Goal: Task Accomplishment & Management: Complete application form

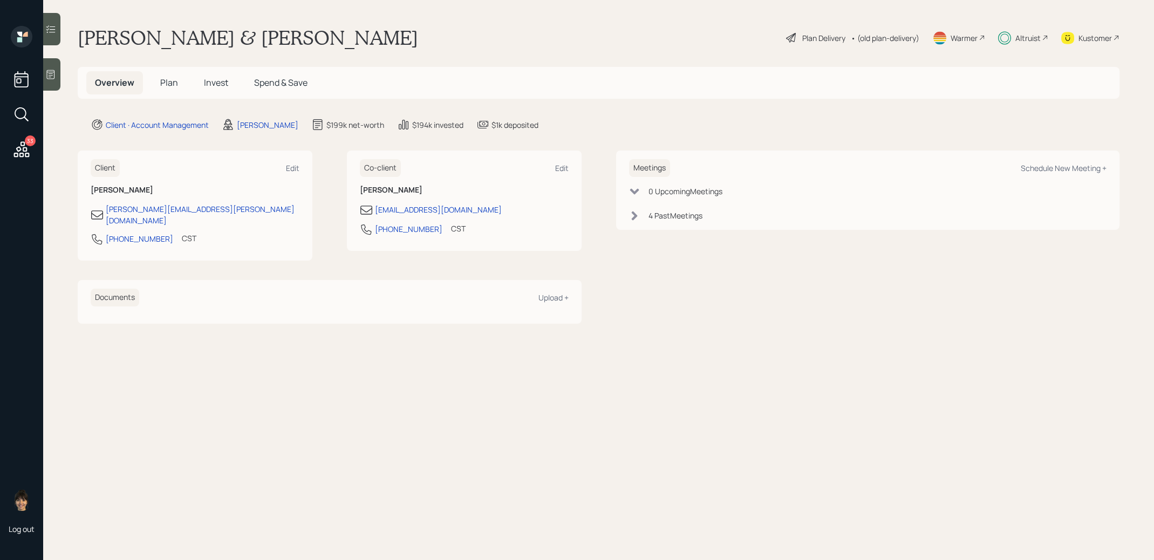
click at [275, 76] on h5 "Spend & Save" at bounding box center [280, 82] width 71 height 23
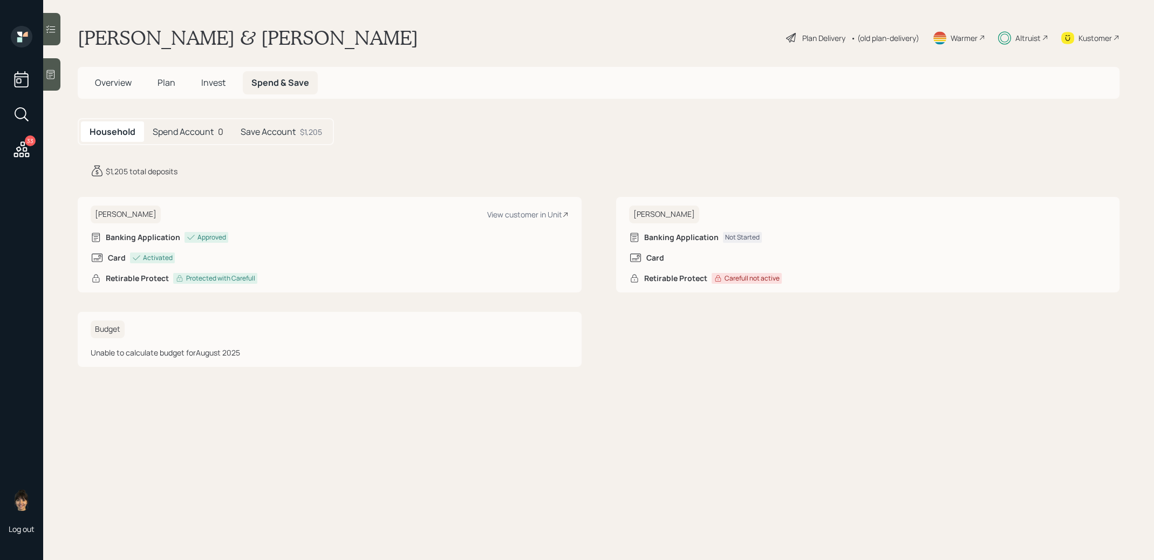
click at [169, 85] on span "Plan" at bounding box center [167, 83] width 18 height 12
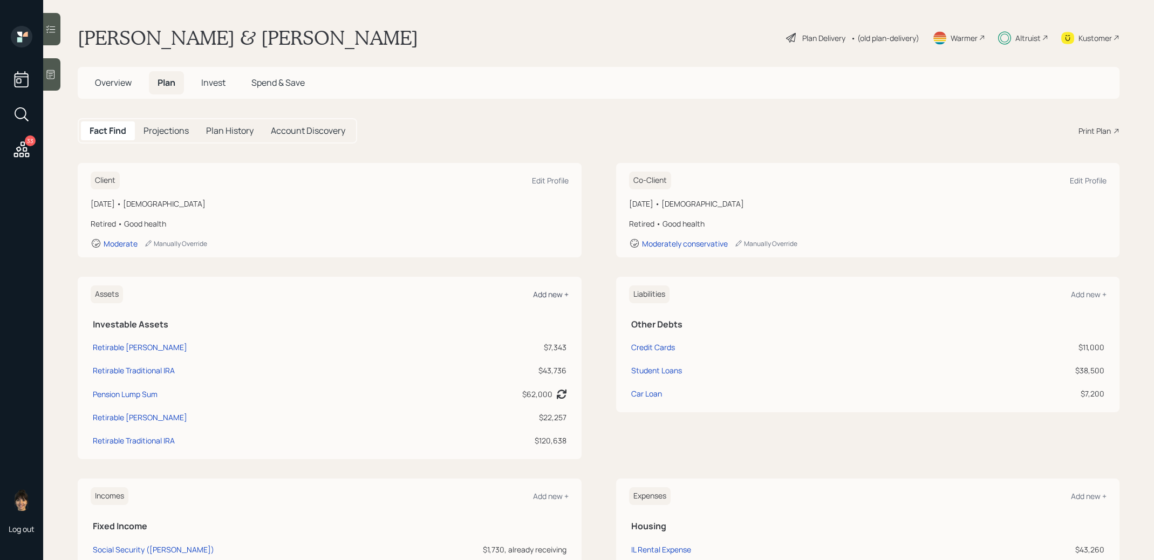
click at [551, 291] on div "Add new +" at bounding box center [551, 294] width 36 height 10
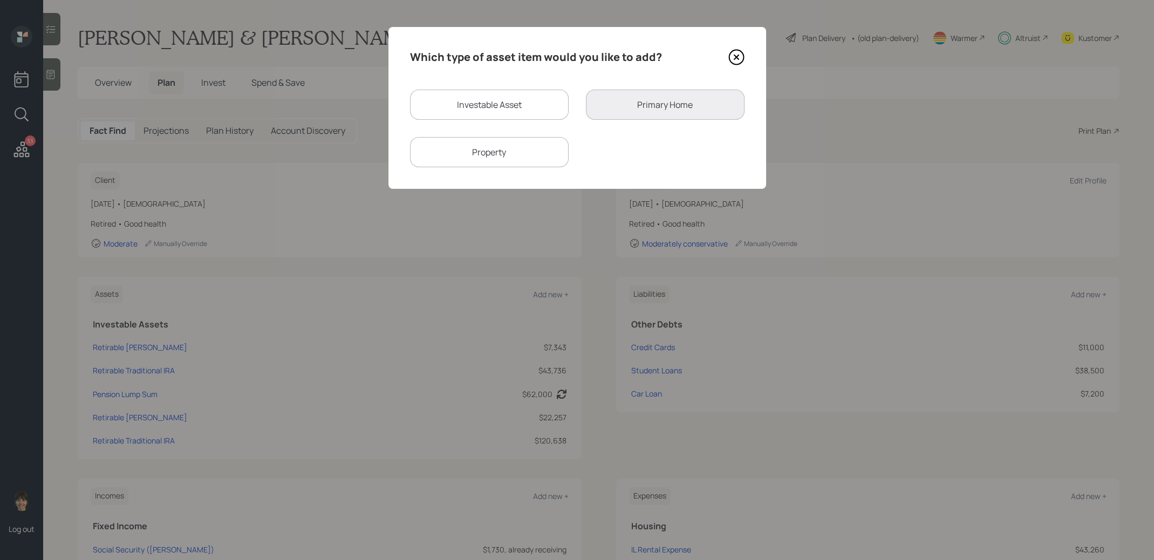
click at [521, 113] on div "Investable Asset" at bounding box center [489, 105] width 159 height 30
select select "taxable"
select select "balanced"
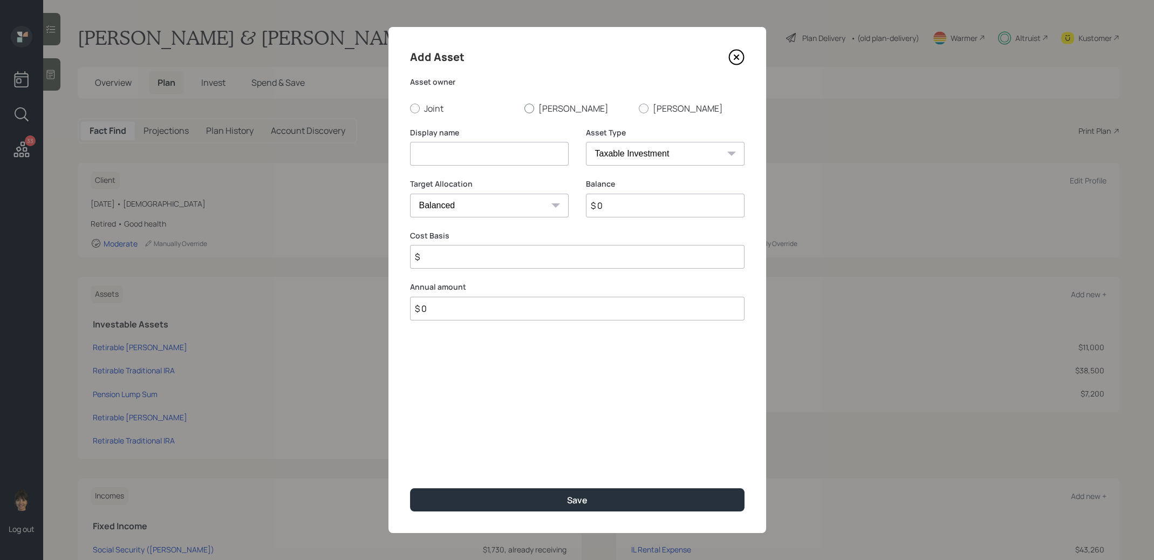
click at [527, 104] on div at bounding box center [529, 109] width 10 height 10
click at [524, 108] on input "David" at bounding box center [524, 108] width 1 height 1
radio input "true"
click at [511, 152] on input at bounding box center [489, 154] width 159 height 24
type input "Retirable High Yield Save"
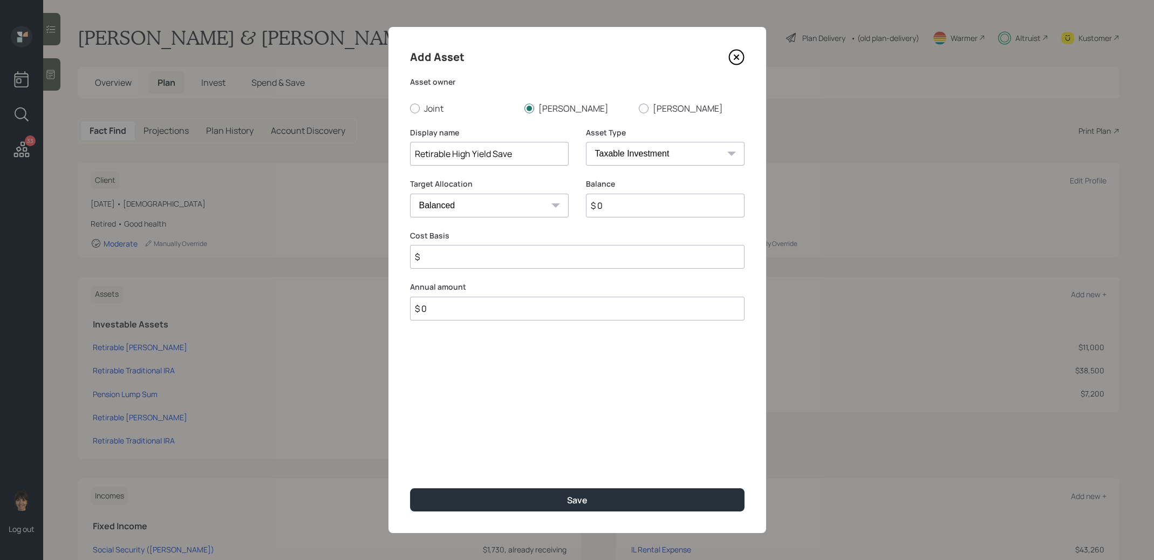
click at [640, 210] on input "$ 0" at bounding box center [665, 206] width 159 height 24
type input "$ 1,250"
click at [642, 155] on select "SEP IRA IRA Roth IRA 401(k) Roth 401(k) 403(b) Roth 403(b) 457(b) Roth 457(b) H…" at bounding box center [665, 154] width 159 height 24
select select "emergency_fund"
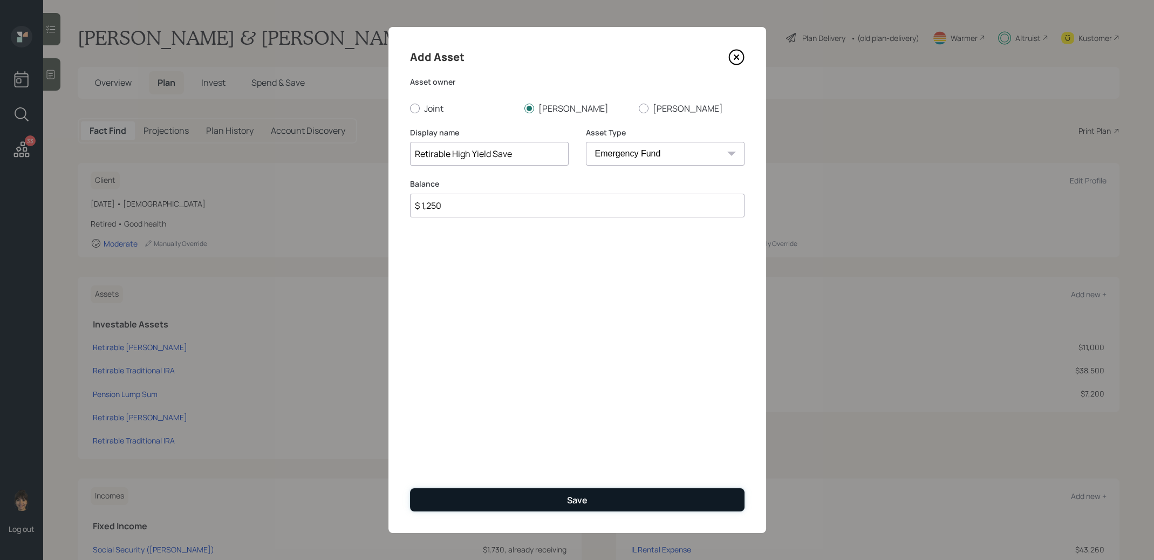
click at [516, 499] on button "Save" at bounding box center [577, 499] width 334 height 23
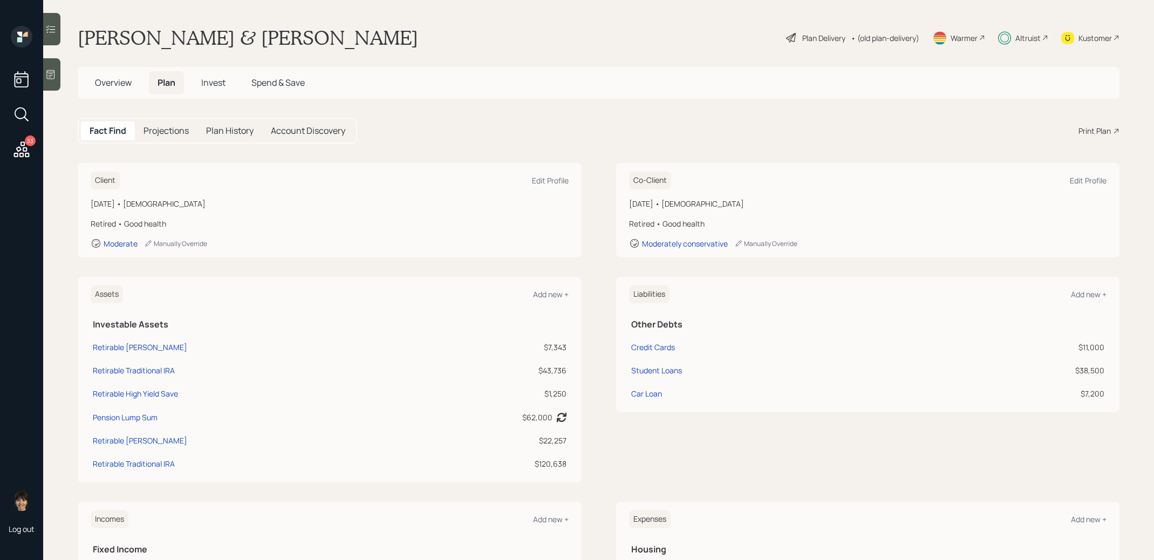
click at [49, 78] on icon at bounding box center [51, 74] width 8 height 9
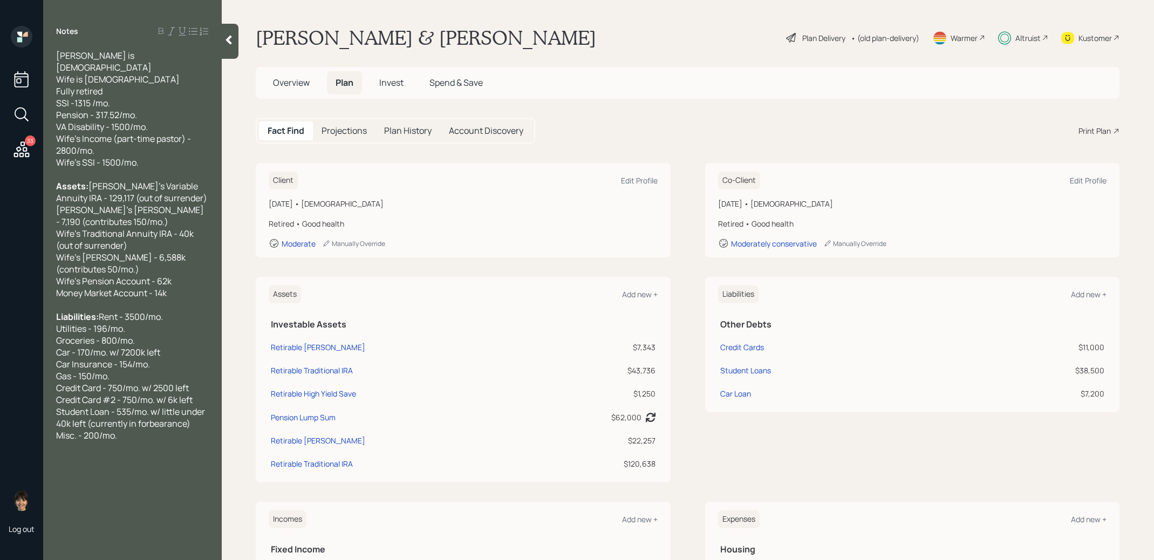
click at [232, 44] on icon at bounding box center [228, 40] width 11 height 11
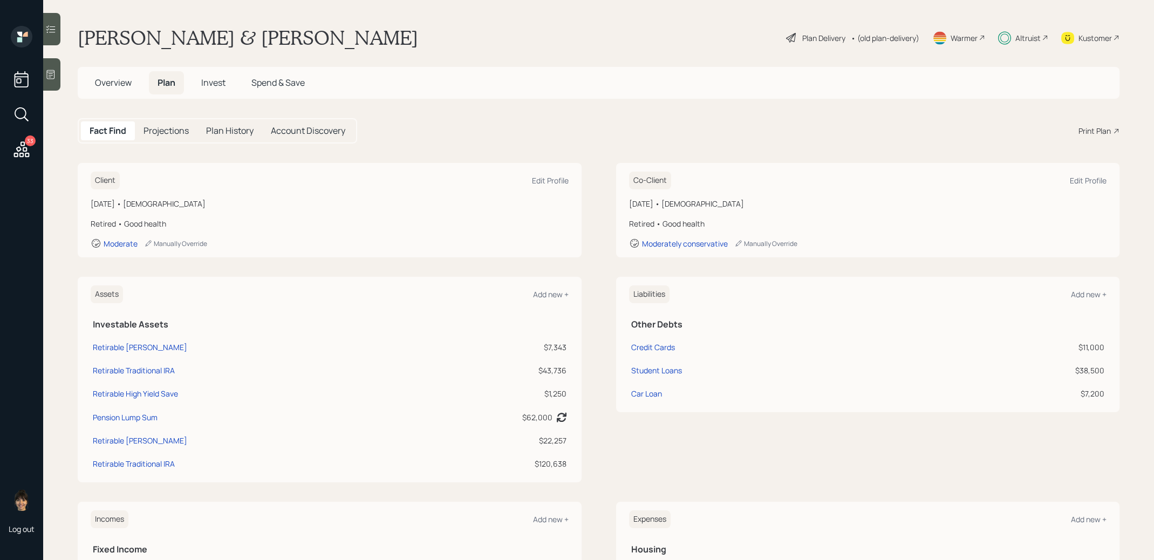
click at [52, 26] on icon at bounding box center [50, 29] width 9 height 8
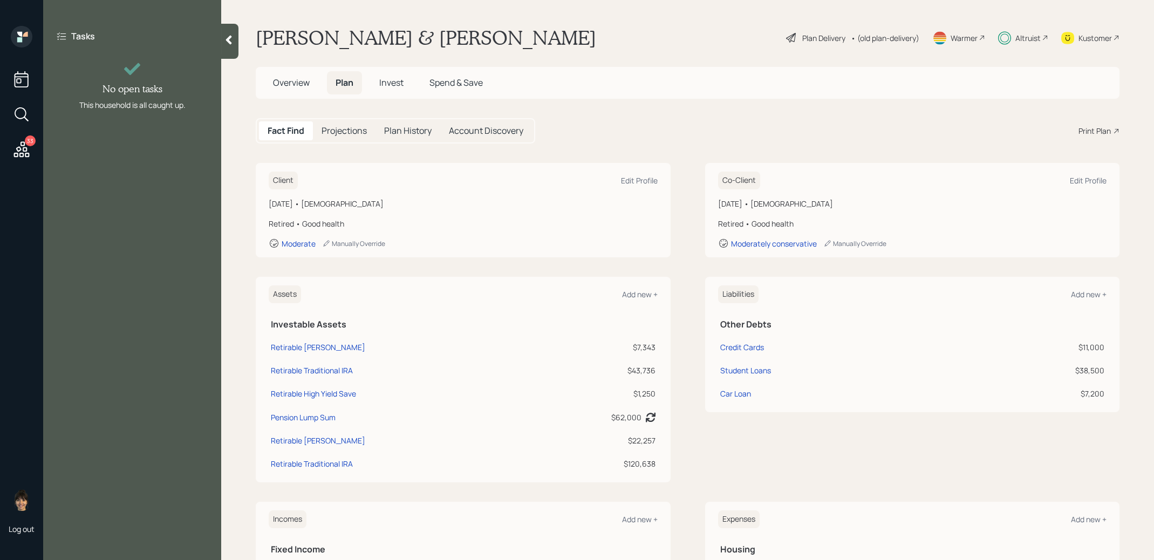
click at [228, 49] on div at bounding box center [229, 41] width 17 height 35
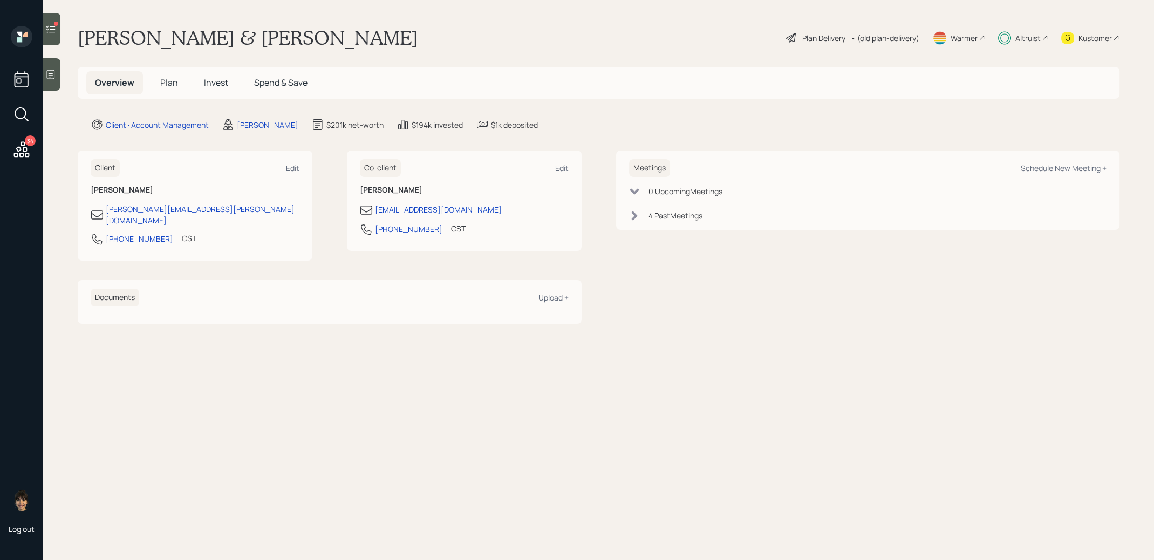
click at [50, 28] on icon at bounding box center [50, 29] width 11 height 11
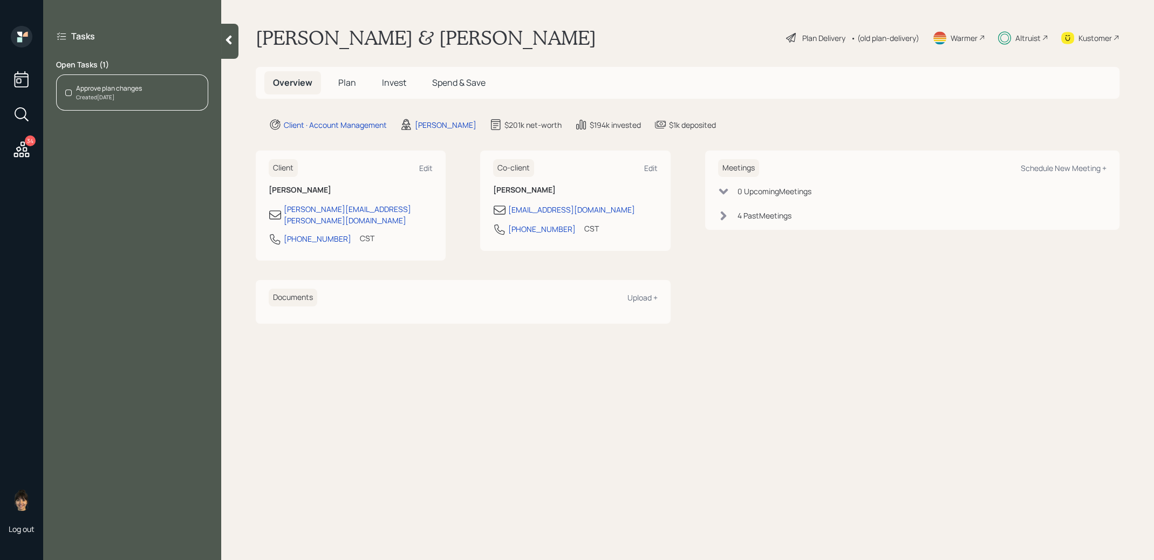
click at [111, 95] on div "Created [DATE]" at bounding box center [109, 97] width 66 height 8
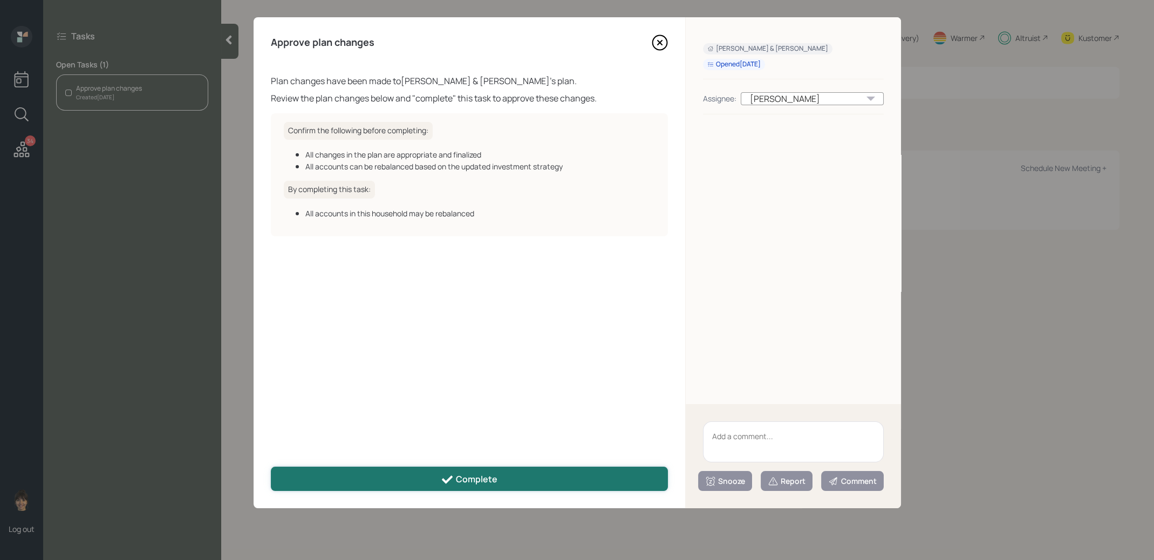
click at [372, 477] on button "Complete" at bounding box center [469, 479] width 397 height 24
